Goal: Information Seeking & Learning: Learn about a topic

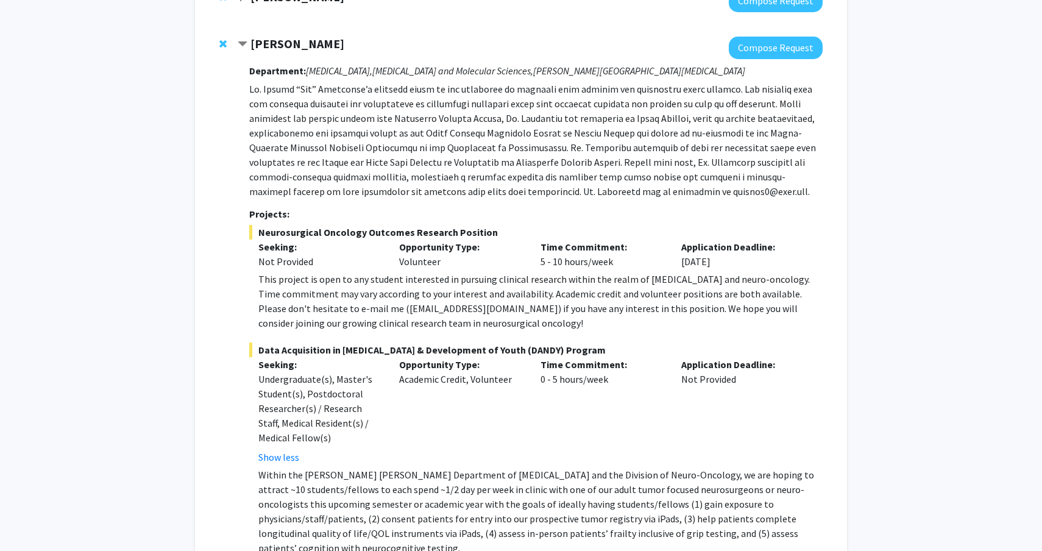
scroll to position [160, 0]
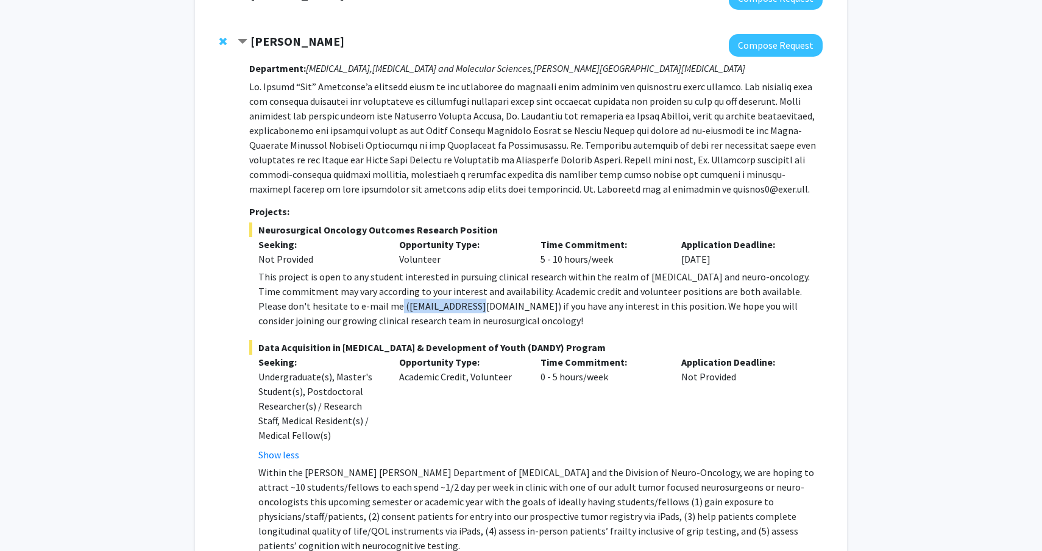
drag, startPoint x: 349, startPoint y: 307, endPoint x: 435, endPoint y: 308, distance: 86.0
click at [435, 309] on div "This project is open to any student interested in pursuing clinical research wi…" at bounding box center [540, 298] width 564 height 59
copy div "[EMAIL_ADDRESS][DOMAIN_NAME]"
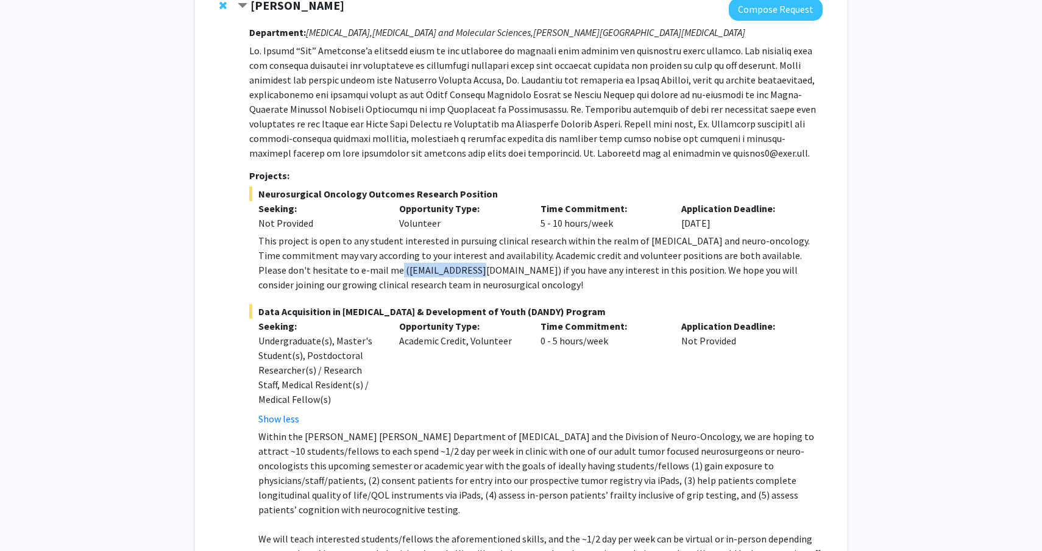
scroll to position [194, 0]
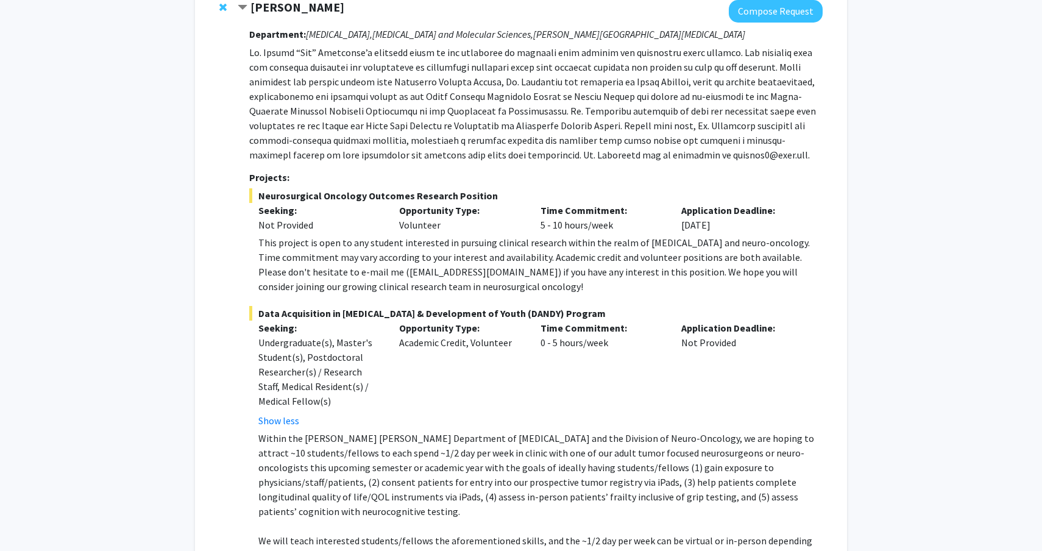
click at [564, 247] on div "This project is open to any student interested in pursuing clinical research wi…" at bounding box center [540, 264] width 564 height 59
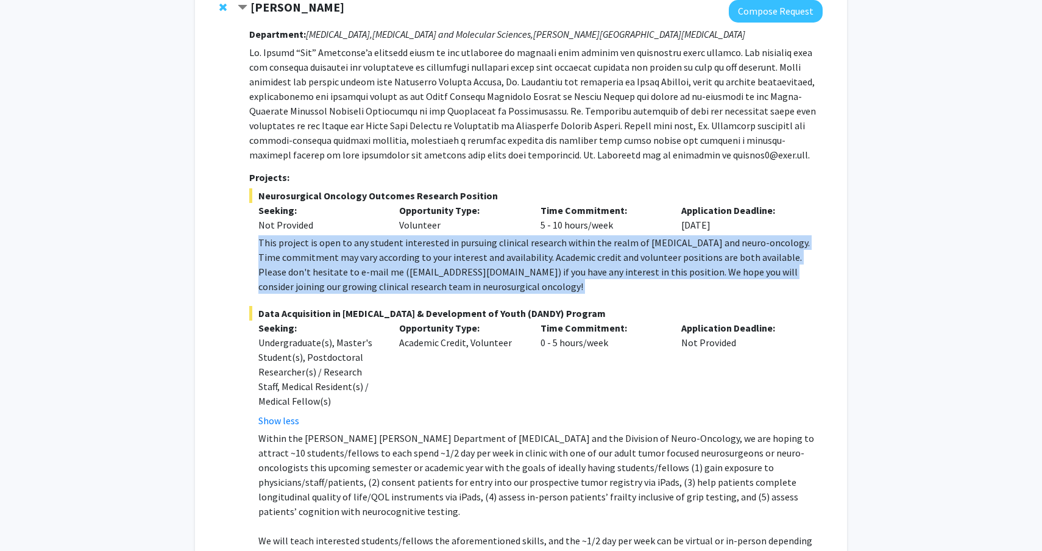
click at [564, 247] on div "This project is open to any student interested in pursuing clinical research wi…" at bounding box center [540, 264] width 564 height 59
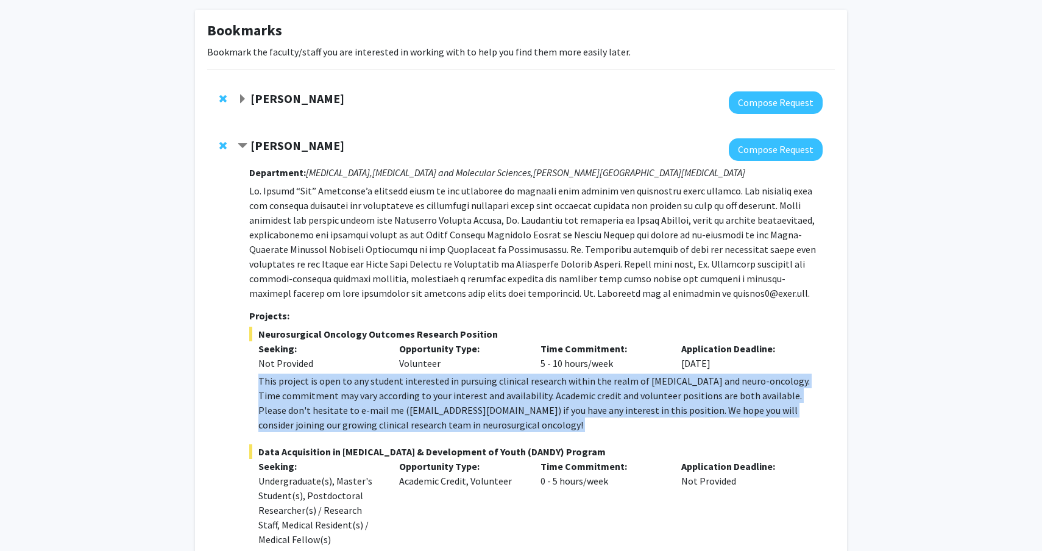
scroll to position [0, 0]
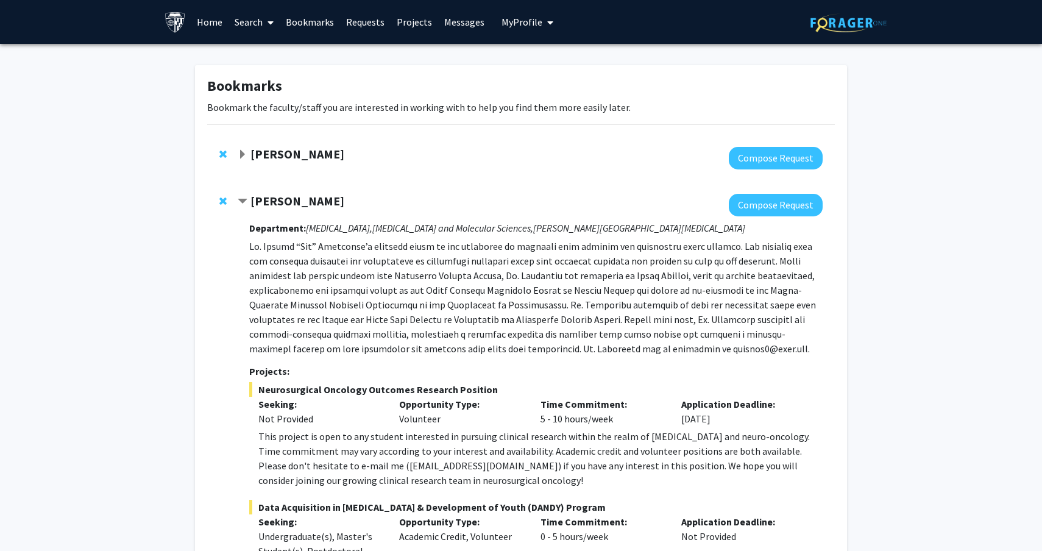
click at [364, 161] on div "[PERSON_NAME]" at bounding box center [369, 154] width 263 height 15
click at [300, 148] on strong "[PERSON_NAME]" at bounding box center [298, 153] width 94 height 15
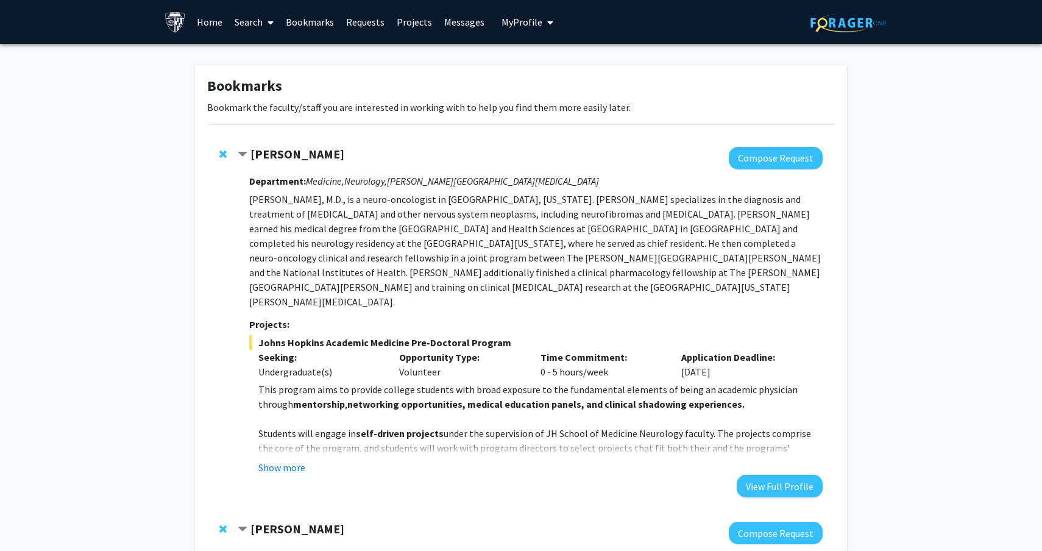
scroll to position [51, 0]
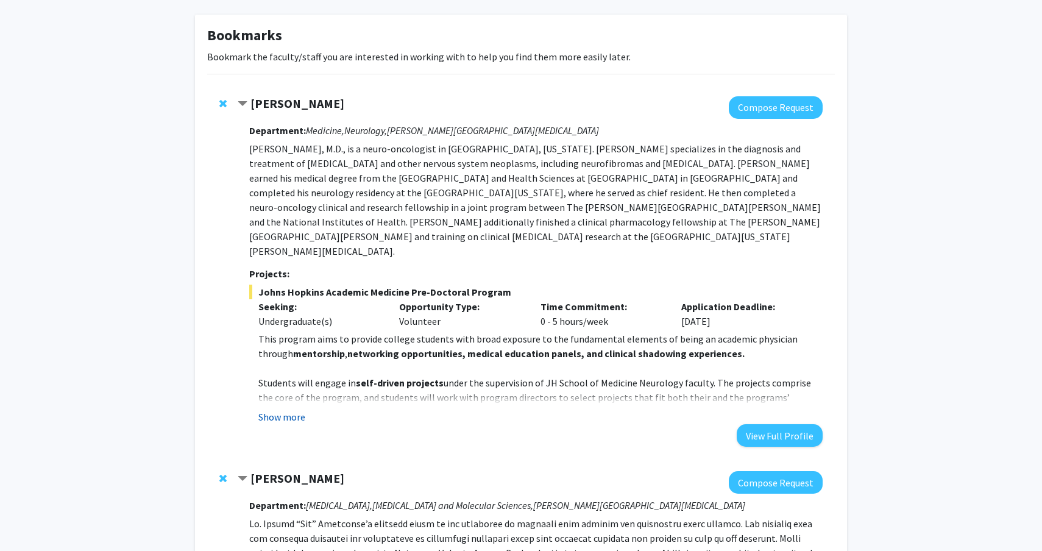
click at [291, 410] on button "Show more" at bounding box center [281, 417] width 47 height 15
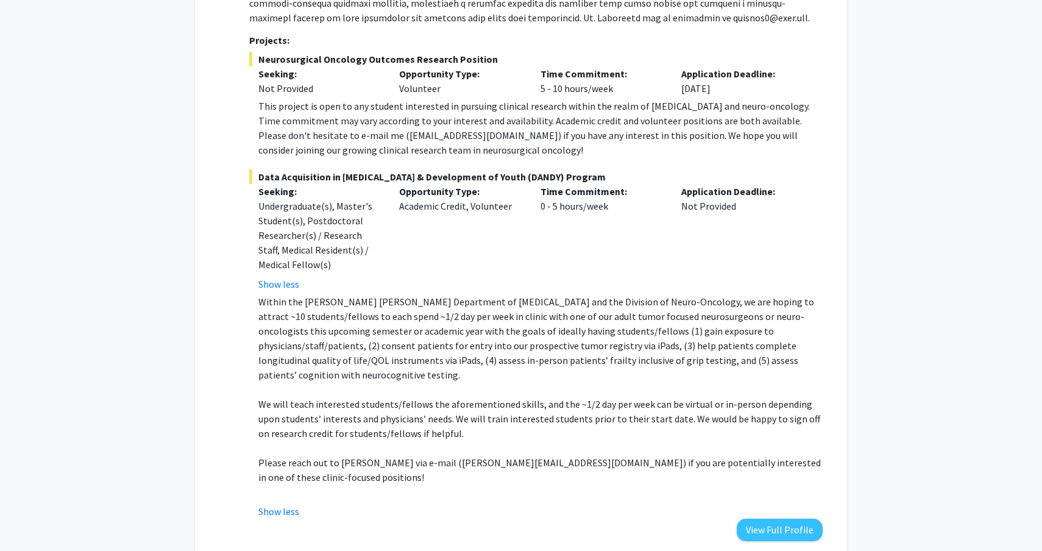
scroll to position [1130, 0]
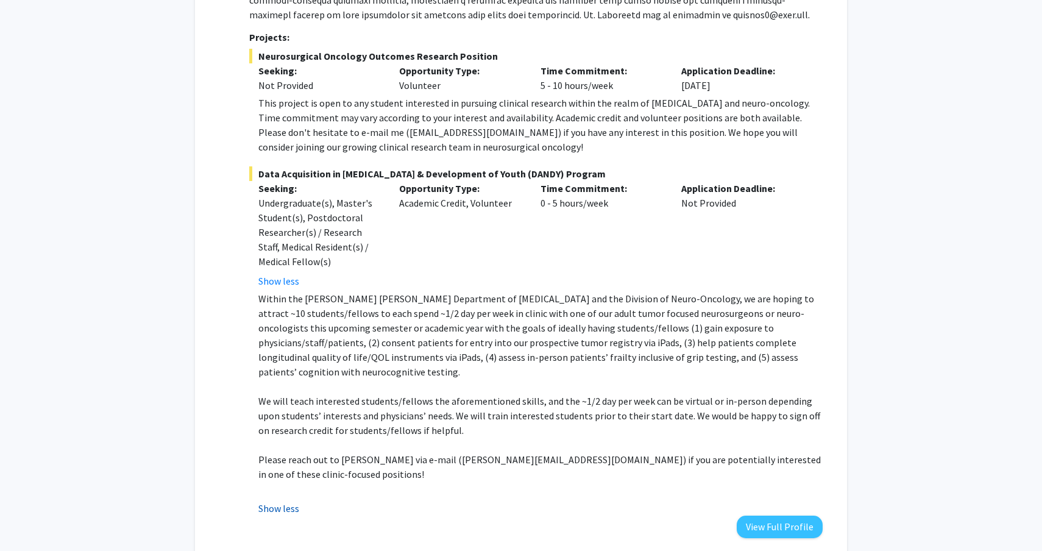
click at [288, 501] on button "Show less" at bounding box center [278, 508] width 41 height 15
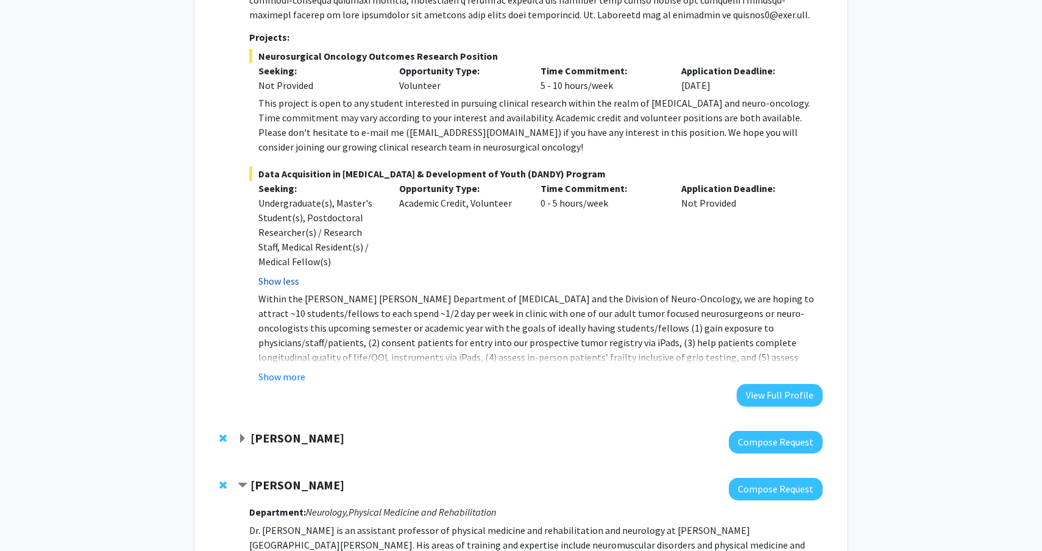
click at [288, 274] on button "Show less" at bounding box center [278, 281] width 41 height 15
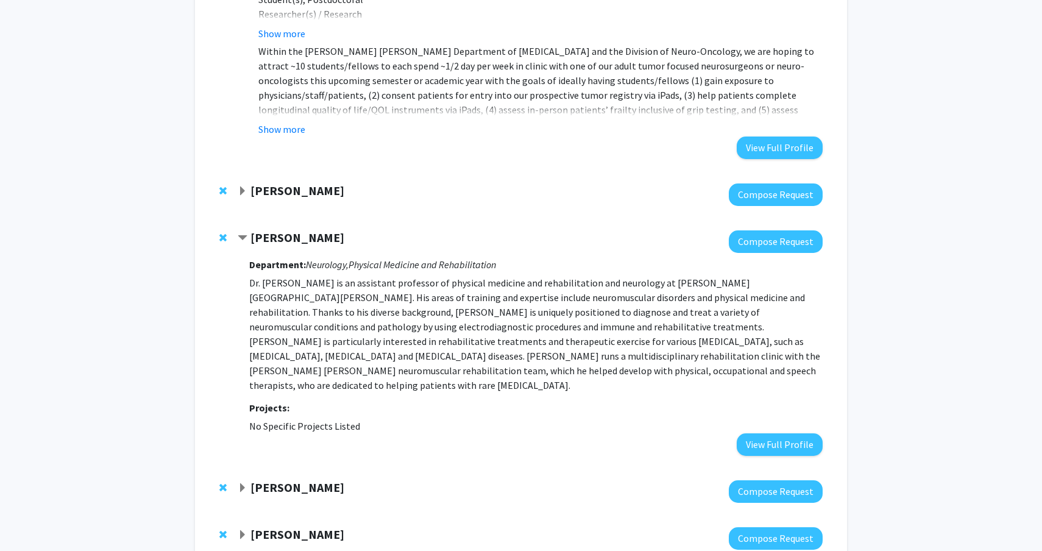
scroll to position [1351, 0]
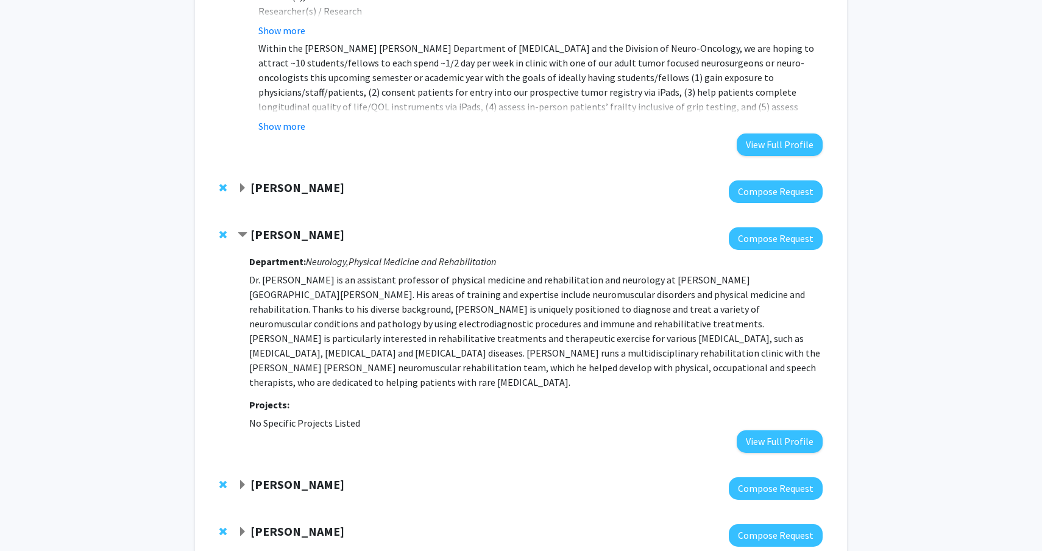
click at [290, 227] on strong "[PERSON_NAME]" at bounding box center [298, 234] width 94 height 15
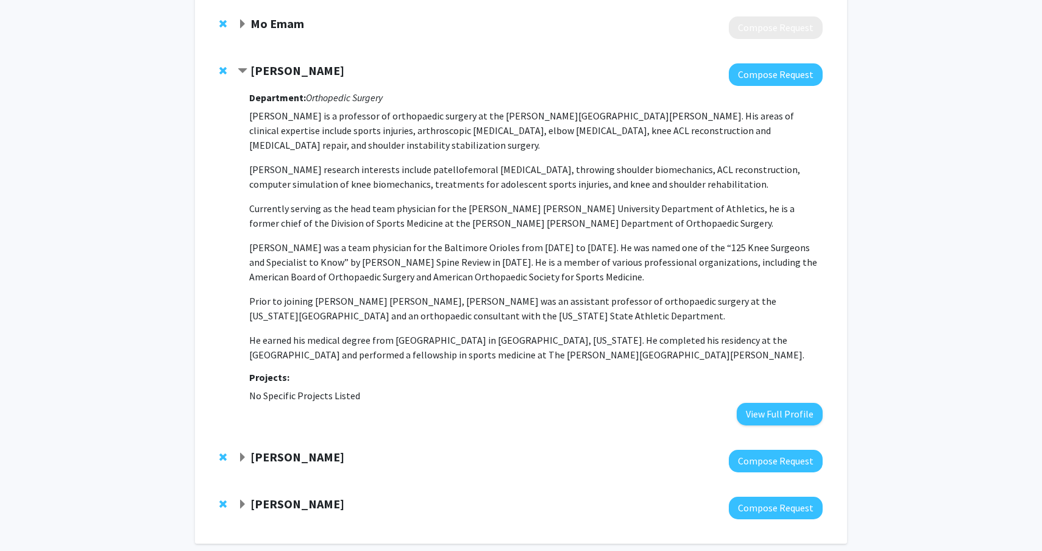
scroll to position [1730, 0]
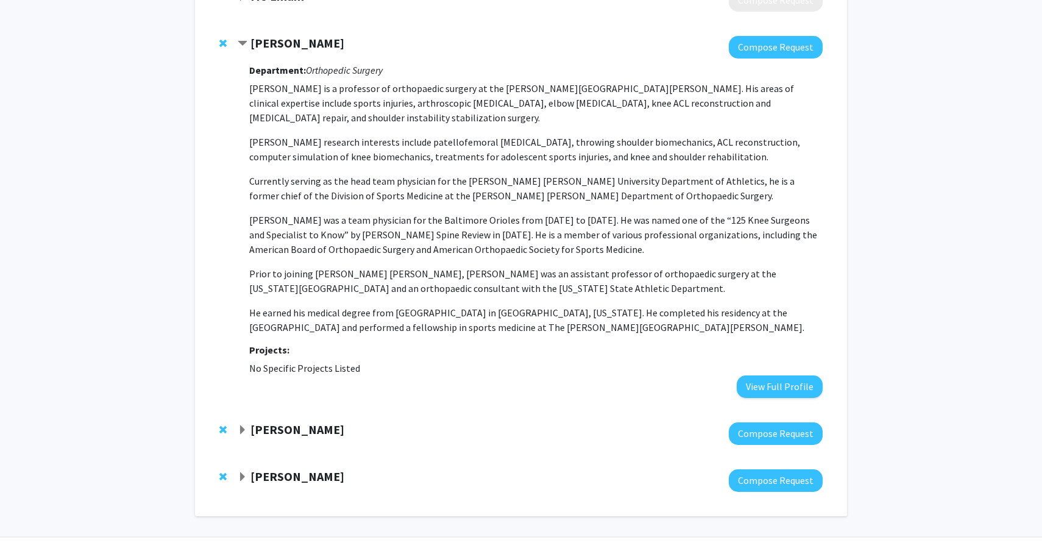
click at [311, 469] on div at bounding box center [530, 480] width 585 height 23
click at [316, 457] on div "[PERSON_NAME] Compose Request" at bounding box center [521, 480] width 628 height 47
click at [319, 469] on strong "[PERSON_NAME]" at bounding box center [298, 476] width 94 height 15
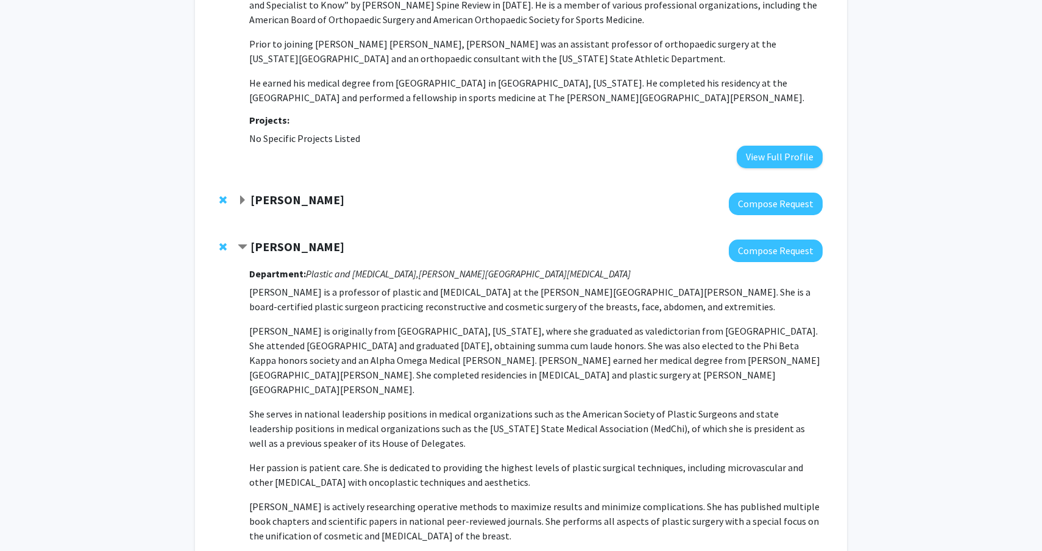
scroll to position [1930, 0]
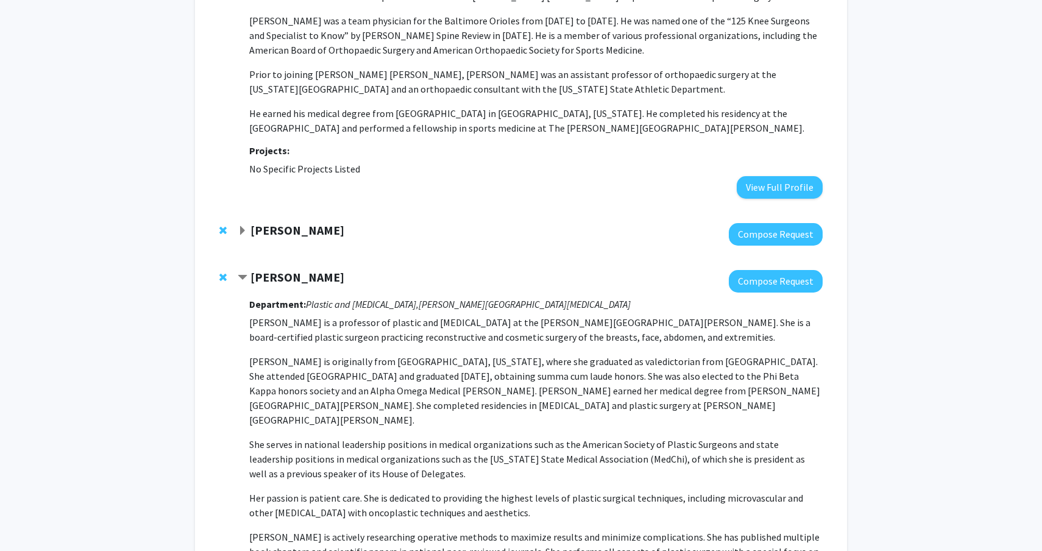
click at [299, 222] on strong "[PERSON_NAME]" at bounding box center [298, 229] width 94 height 15
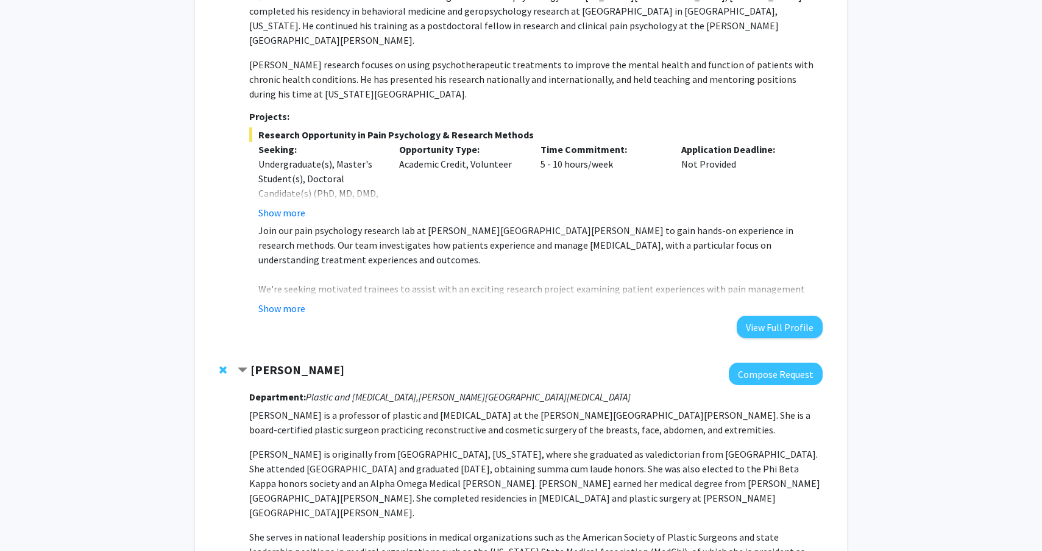
scroll to position [2259, 0]
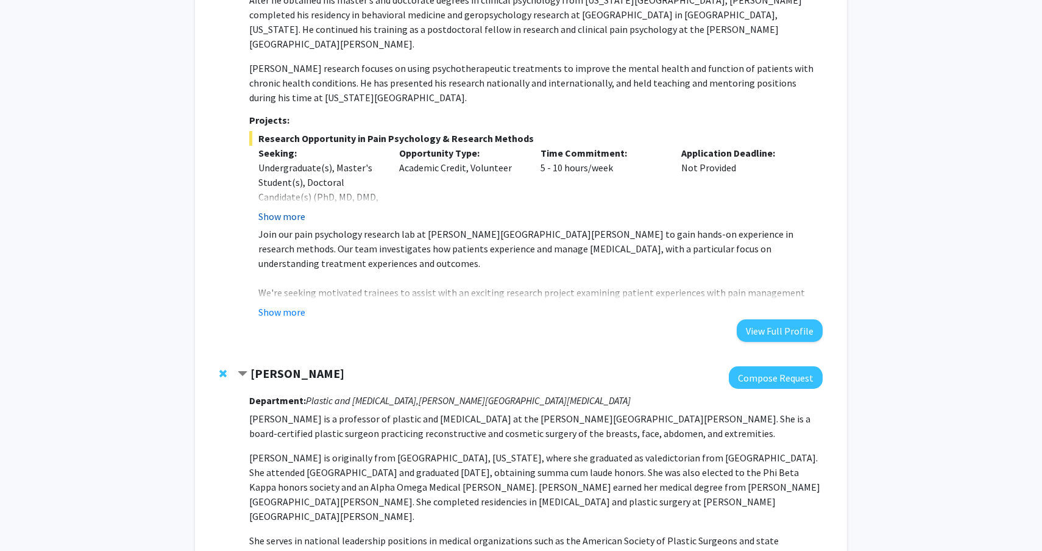
click at [288, 209] on button "Show more" at bounding box center [281, 216] width 47 height 15
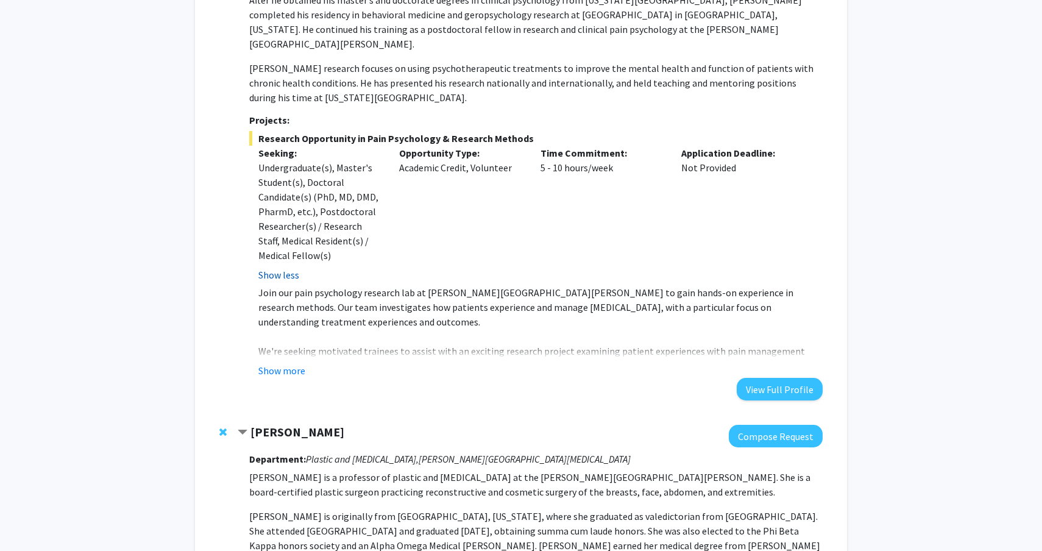
click at [286, 268] on button "Show less" at bounding box center [278, 275] width 41 height 15
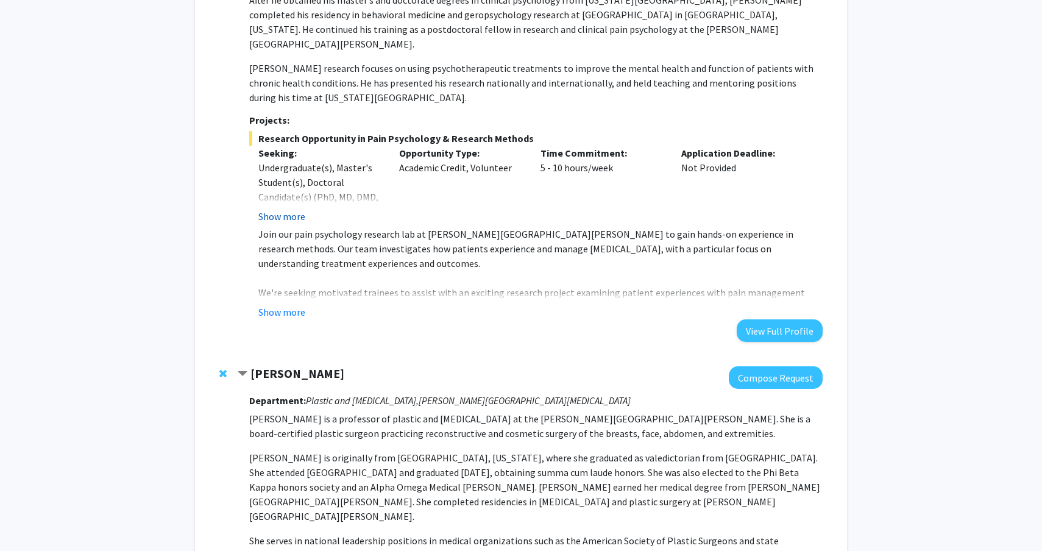
click at [290, 209] on button "Show more" at bounding box center [281, 216] width 47 height 15
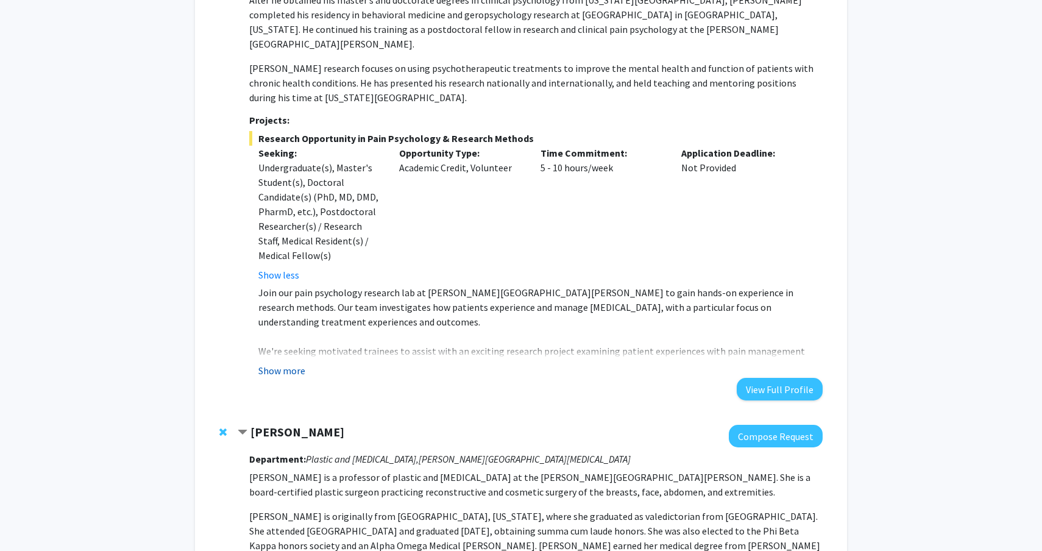
click at [297, 363] on button "Show more" at bounding box center [281, 370] width 47 height 15
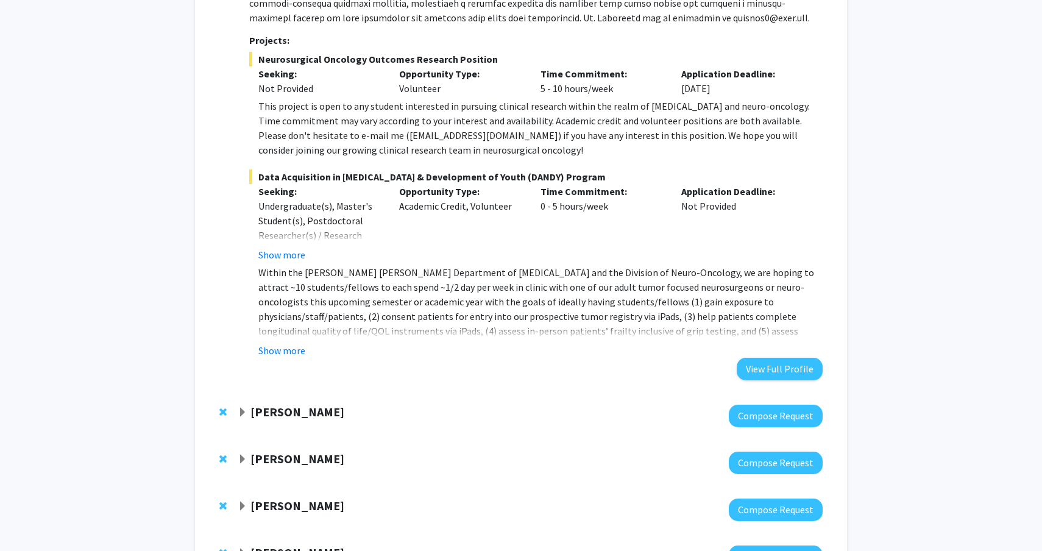
scroll to position [1124, 0]
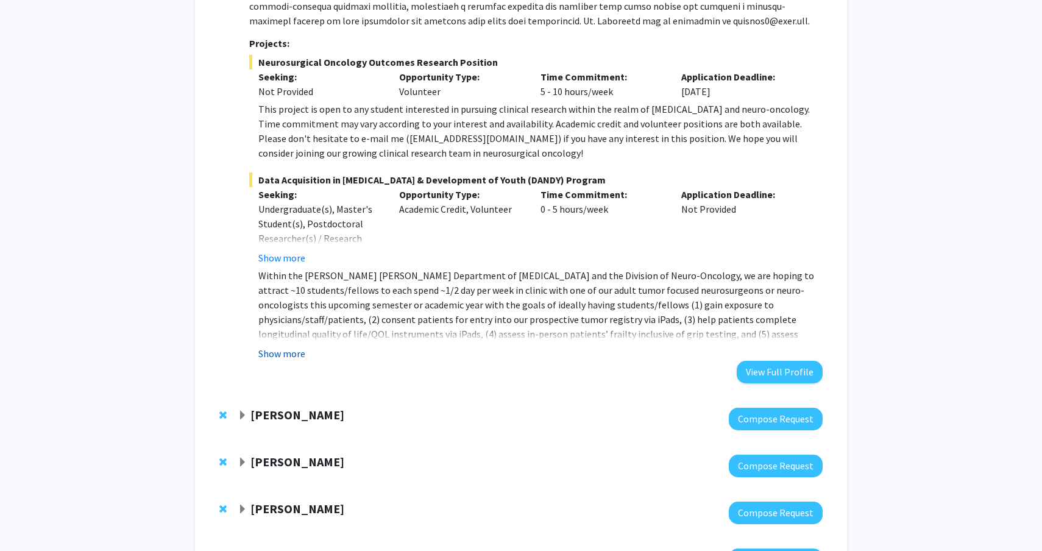
click at [279, 346] on button "Show more" at bounding box center [281, 353] width 47 height 15
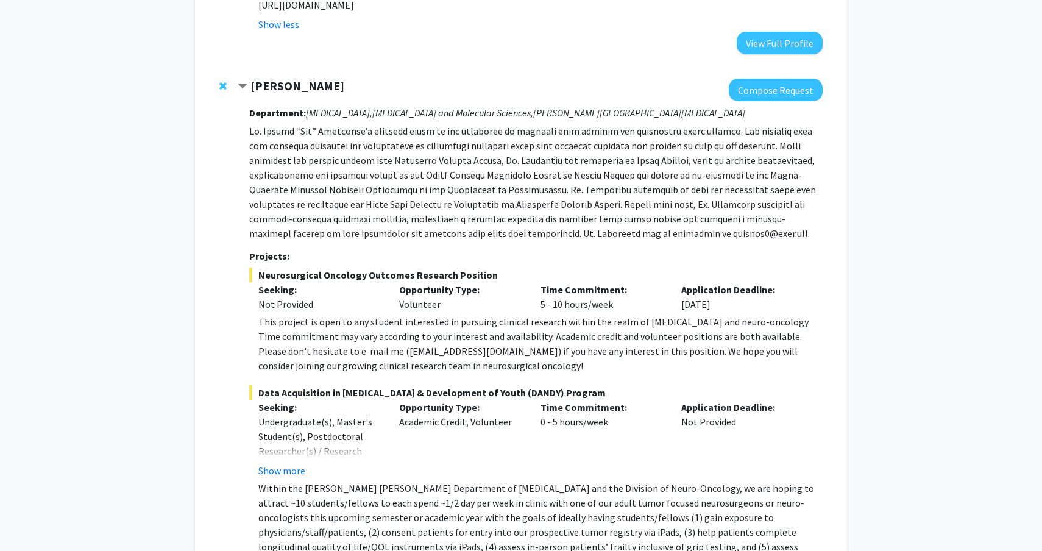
scroll to position [909, 0]
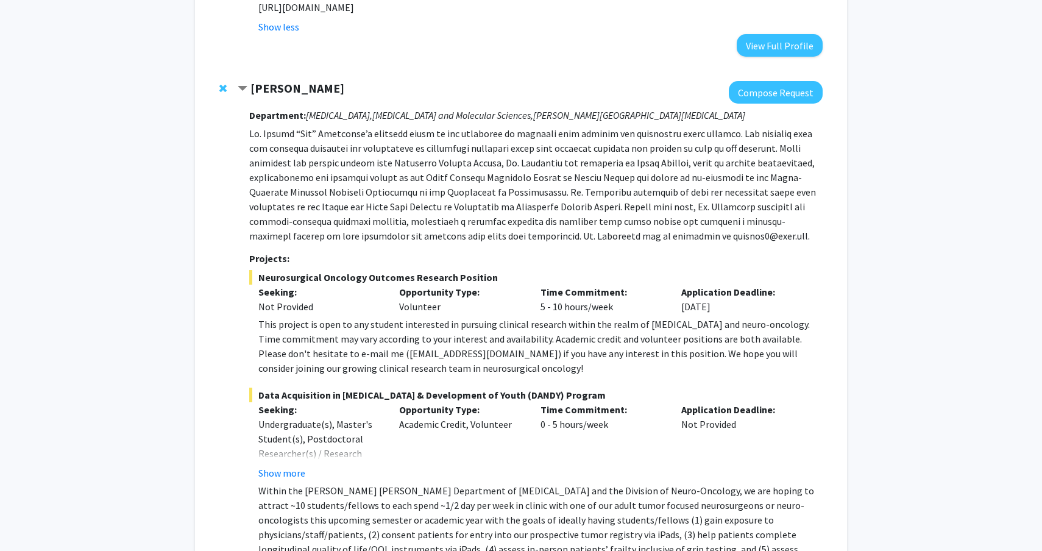
click at [534, 388] on span "Data Acquisition in [MEDICAL_DATA] & Development of Youth (DANDY) Program" at bounding box center [536, 395] width 574 height 15
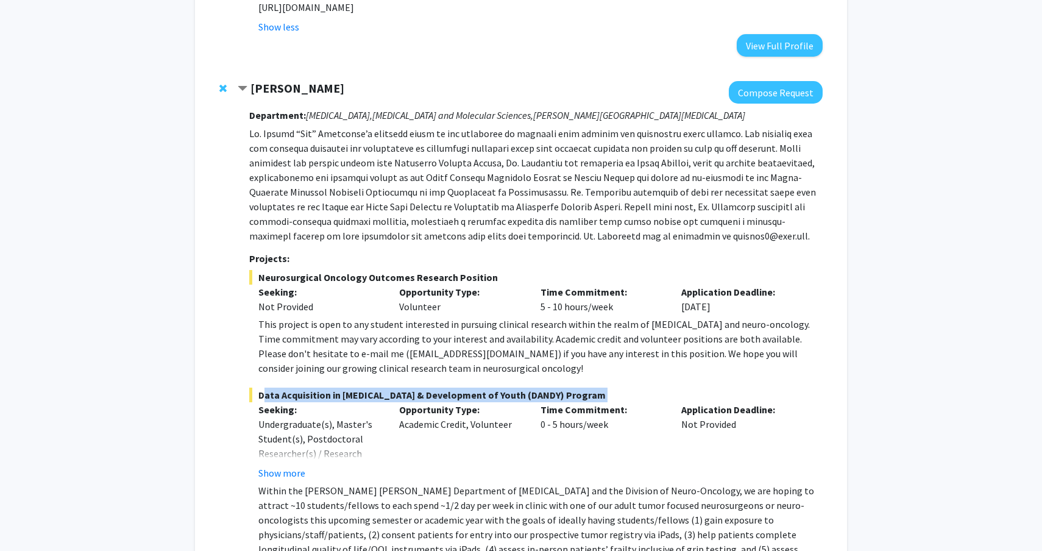
click at [534, 388] on span "Data Acquisition in [MEDICAL_DATA] & Development of Youth (DANDY) Program" at bounding box center [536, 395] width 574 height 15
copy span "Data Acquisition in [MEDICAL_DATA] & Development of Youth (DANDY) Program"
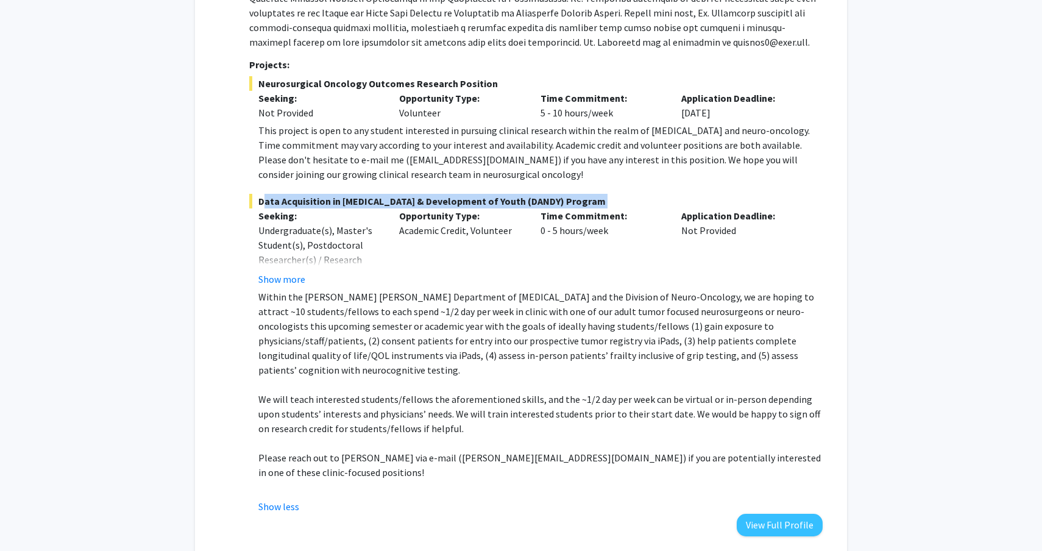
scroll to position [1111, 0]
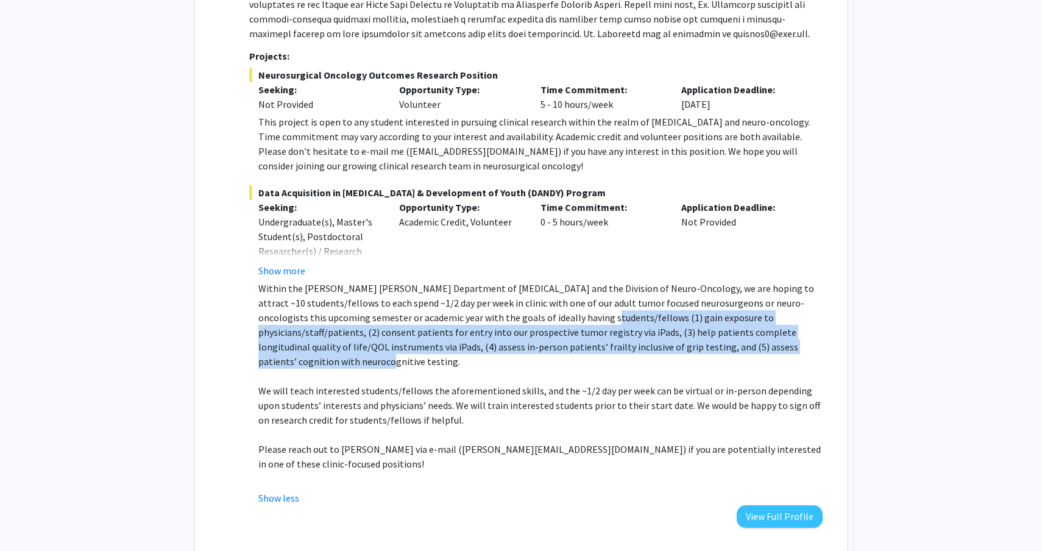
drag, startPoint x: 746, startPoint y: 318, endPoint x: 527, endPoint y: 290, distance: 220.6
click at [527, 290] on p "Within the [PERSON_NAME] [PERSON_NAME] Department of [MEDICAL_DATA] and the Div…" at bounding box center [540, 325] width 564 height 88
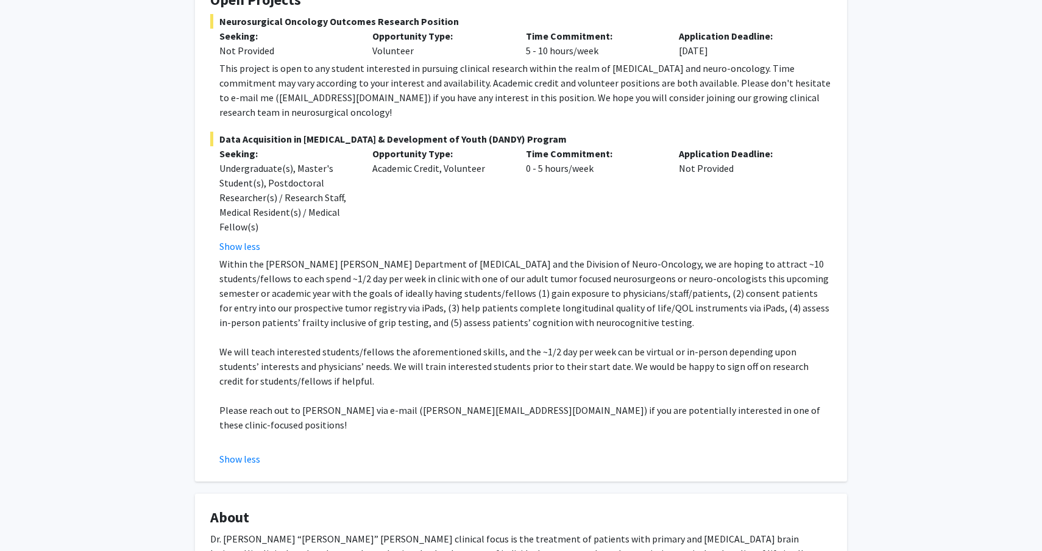
scroll to position [270, 0]
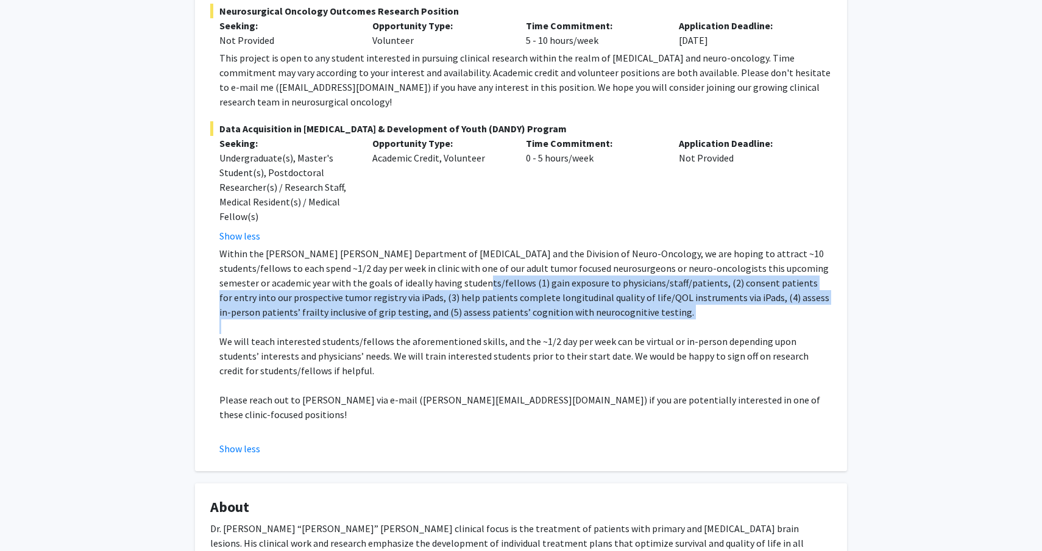
drag, startPoint x: 435, startPoint y: 271, endPoint x: 504, endPoint y: 315, distance: 81.7
click at [504, 315] on div "Within the Johns Hopkins Department of Neurosurgery and the Division of Neuro-O…" at bounding box center [525, 341] width 613 height 190
click at [504, 319] on p at bounding box center [525, 326] width 613 height 15
drag, startPoint x: 527, startPoint y: 315, endPoint x: 411, endPoint y: 273, distance: 123.8
click at [411, 273] on div "Within the Johns Hopkins Department of Neurosurgery and the Division of Neuro-O…" at bounding box center [525, 341] width 613 height 190
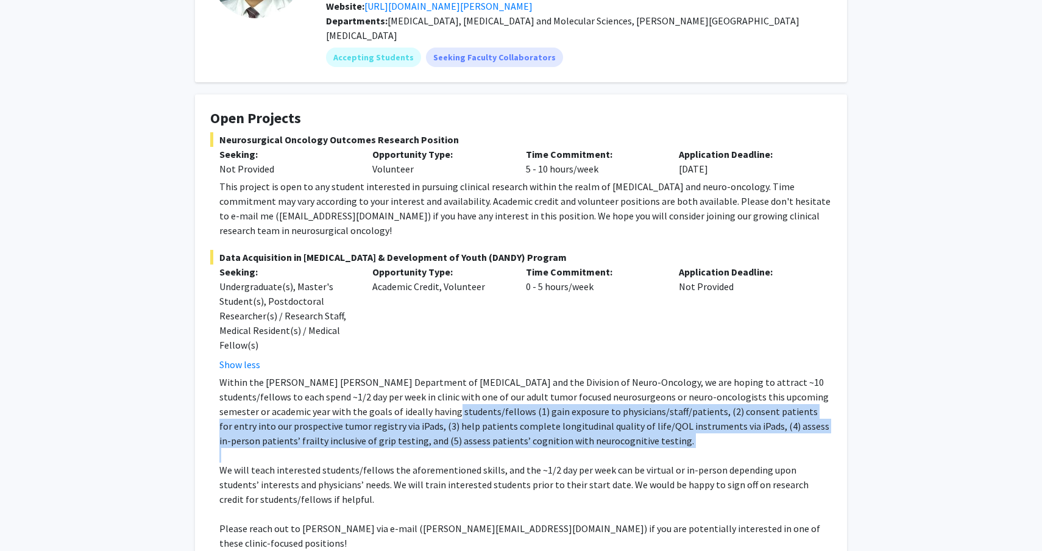
scroll to position [140, 0]
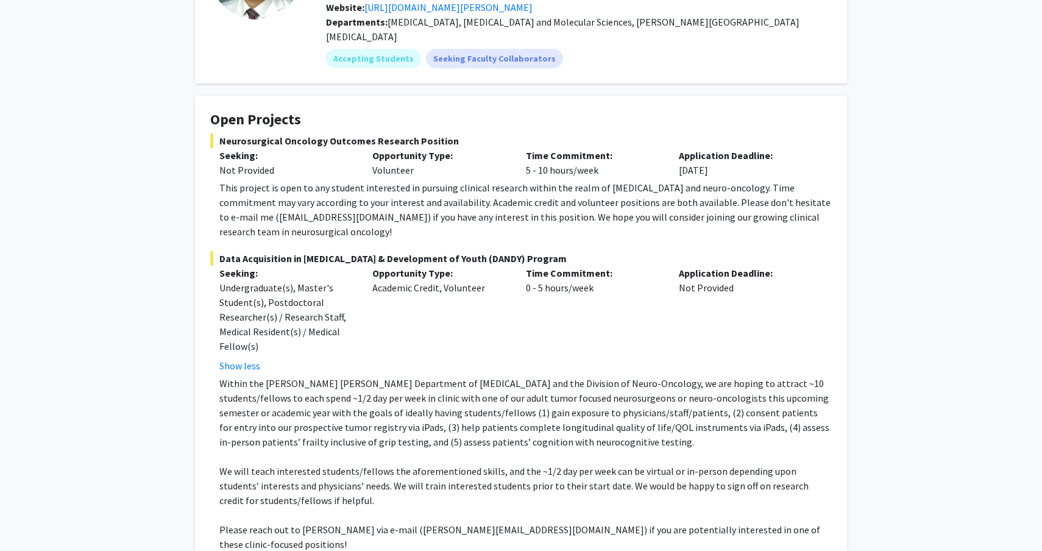
click at [547, 377] on p "Within the [PERSON_NAME] [PERSON_NAME] Department of [MEDICAL_DATA] and the Div…" at bounding box center [525, 412] width 613 height 73
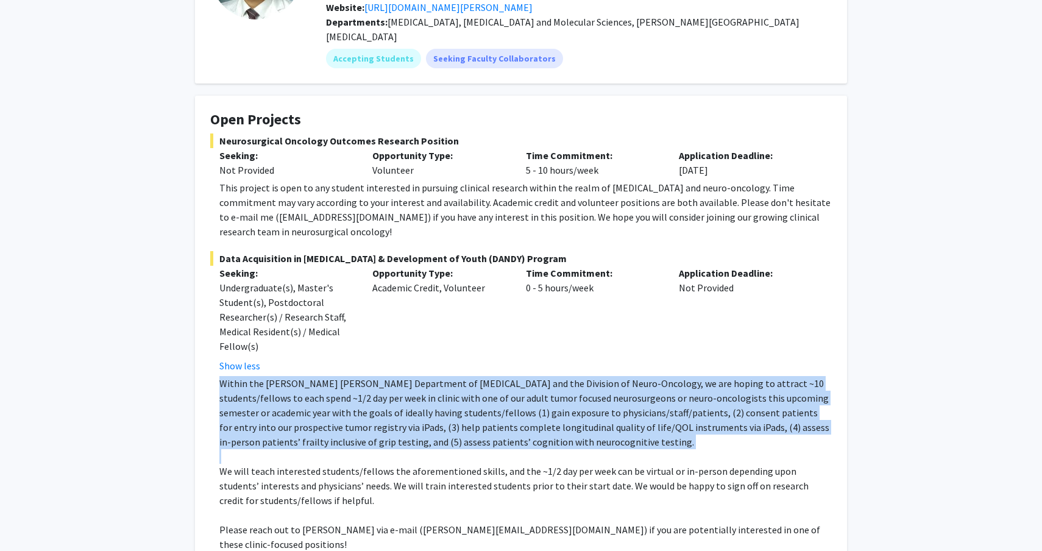
click at [547, 377] on p "Within the [PERSON_NAME] [PERSON_NAME] Department of [MEDICAL_DATA] and the Div…" at bounding box center [525, 412] width 613 height 73
click at [255, 358] on button "Show less" at bounding box center [239, 365] width 41 height 15
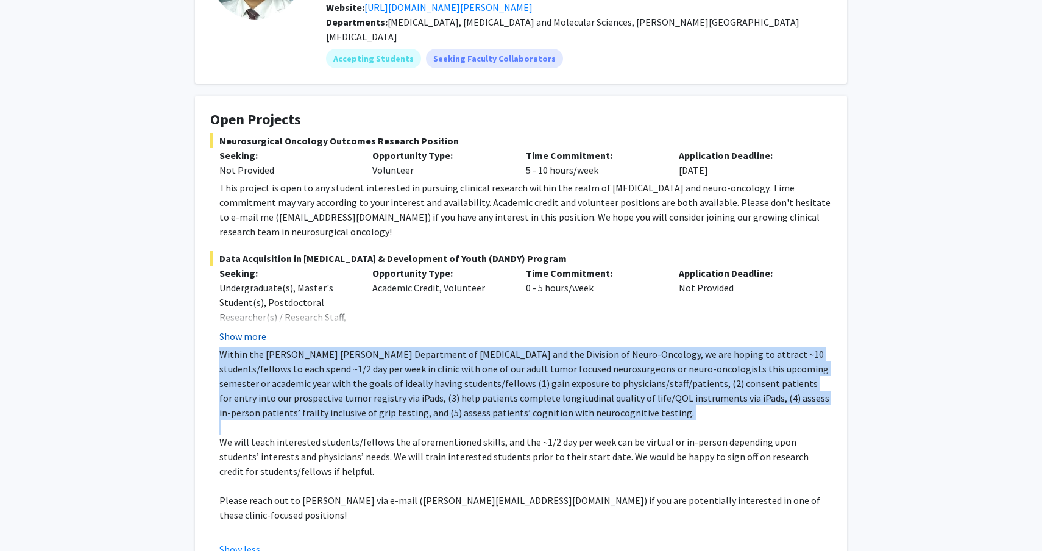
click at [254, 329] on button "Show more" at bounding box center [242, 336] width 47 height 15
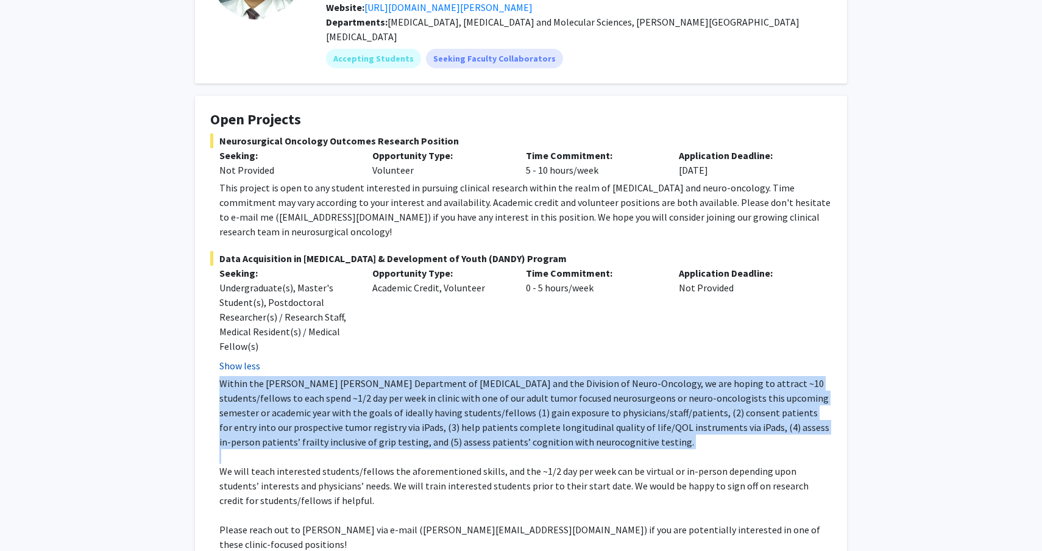
click at [253, 358] on button "Show less" at bounding box center [239, 365] width 41 height 15
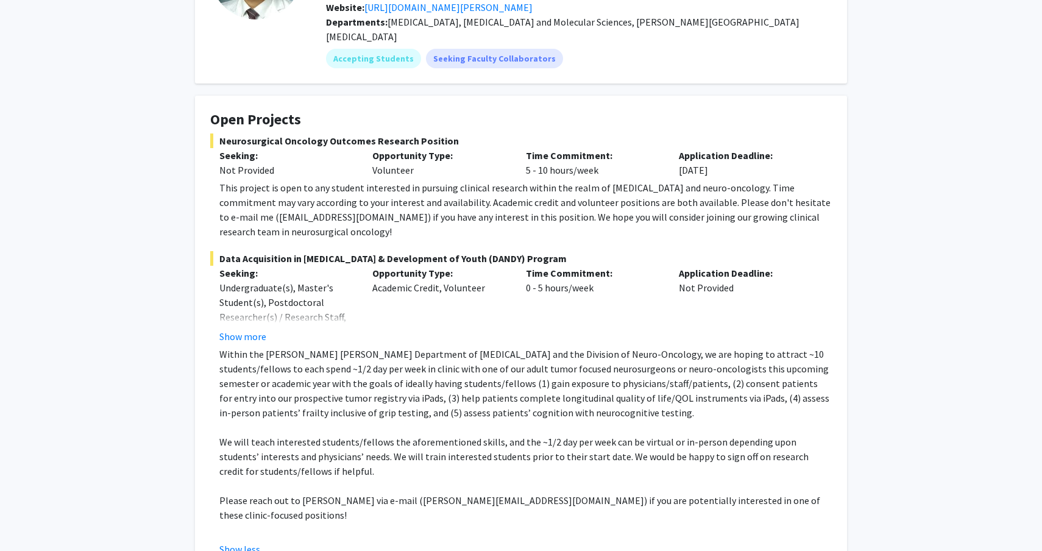
click at [388, 420] on p at bounding box center [525, 427] width 613 height 15
click at [255, 542] on button "Show less" at bounding box center [239, 549] width 41 height 15
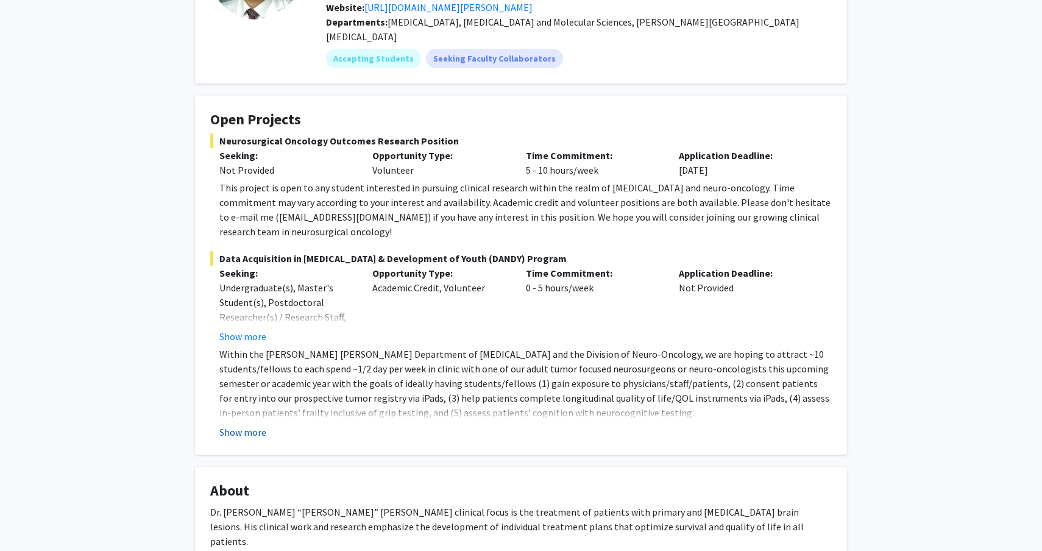
click at [254, 425] on button "Show more" at bounding box center [242, 432] width 47 height 15
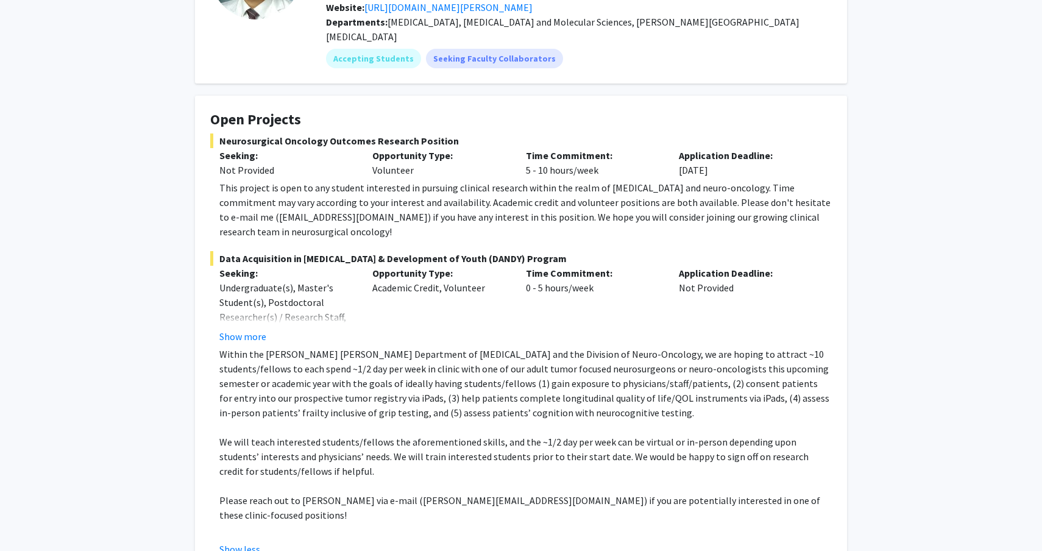
click at [391, 366] on p "Within the [PERSON_NAME] [PERSON_NAME] Department of [MEDICAL_DATA] and the Div…" at bounding box center [525, 383] width 613 height 73
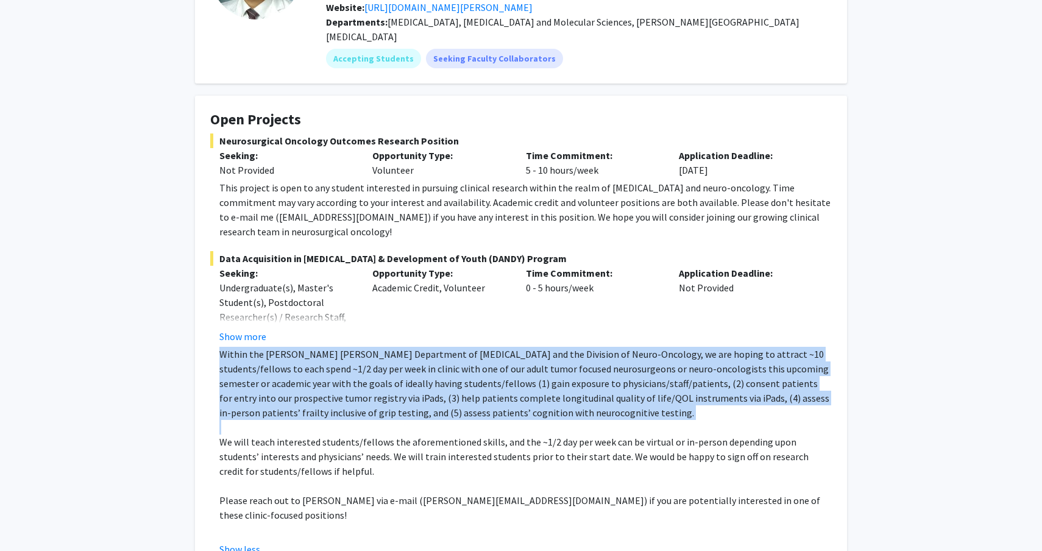
click at [391, 366] on p "Within the [PERSON_NAME] [PERSON_NAME] Department of [MEDICAL_DATA] and the Div…" at bounding box center [525, 383] width 613 height 73
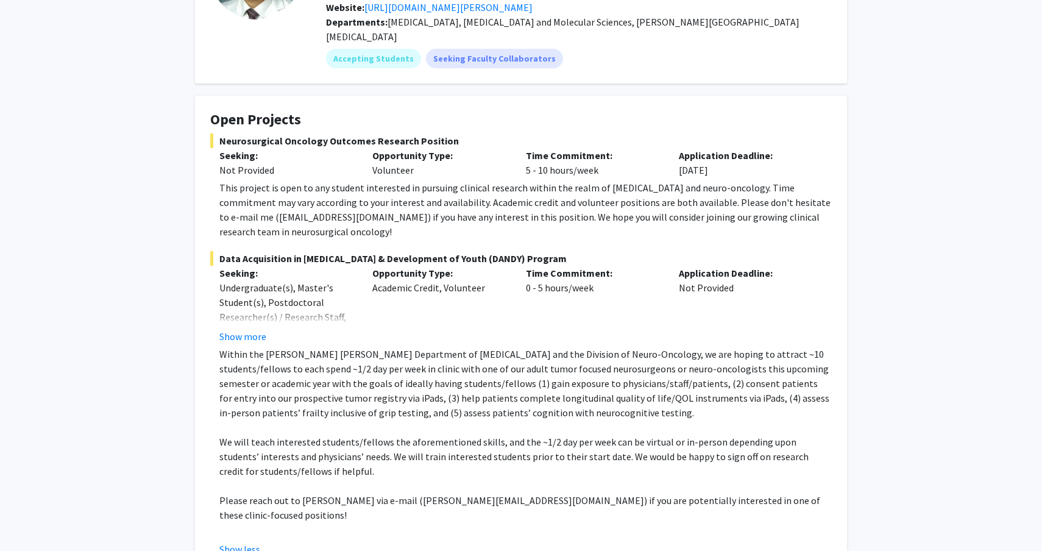
click at [426, 251] on span "Data Acquisition in [MEDICAL_DATA] & Development of Youth (DANDY) Program" at bounding box center [521, 258] width 622 height 15
copy span "Data Acquisition in [MEDICAL_DATA] & Development of Youth (DANDY) Program"
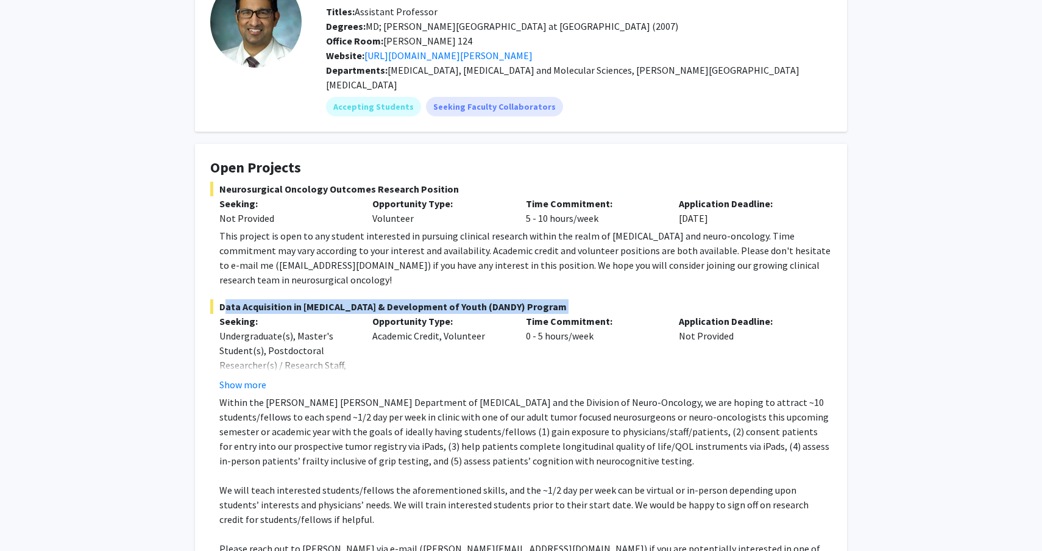
scroll to position [0, 0]
